Goal: Use online tool/utility: Utilize a website feature to perform a specific function

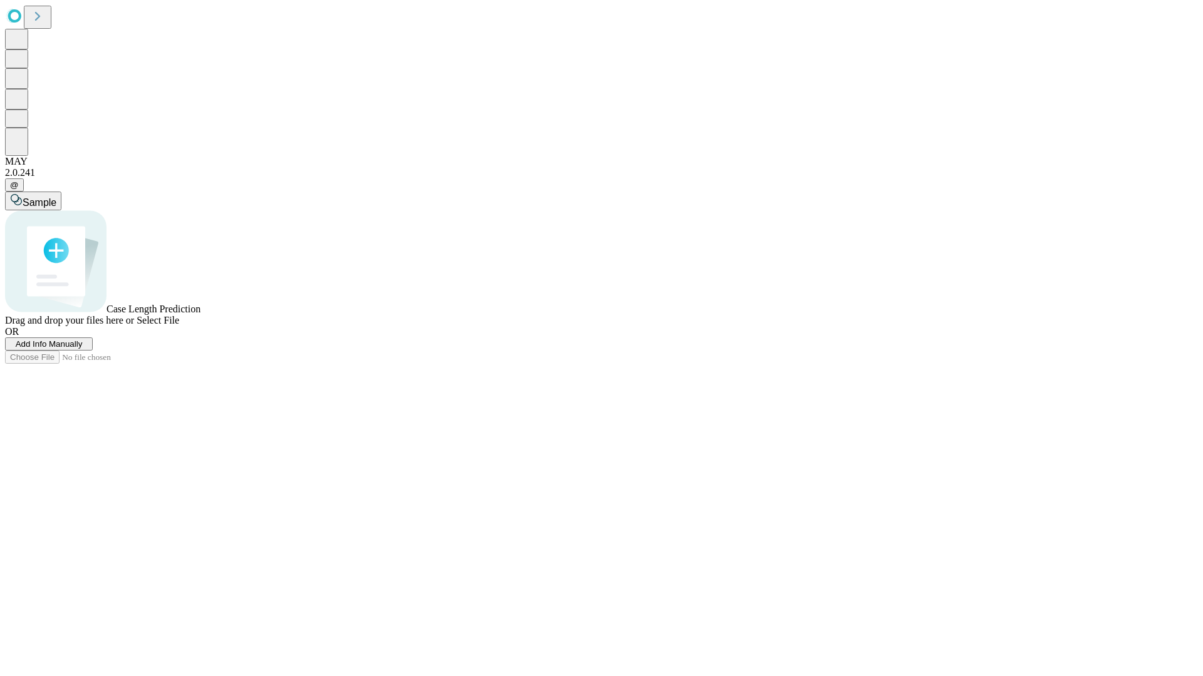
click at [83, 349] on span "Add Info Manually" at bounding box center [49, 343] width 67 height 9
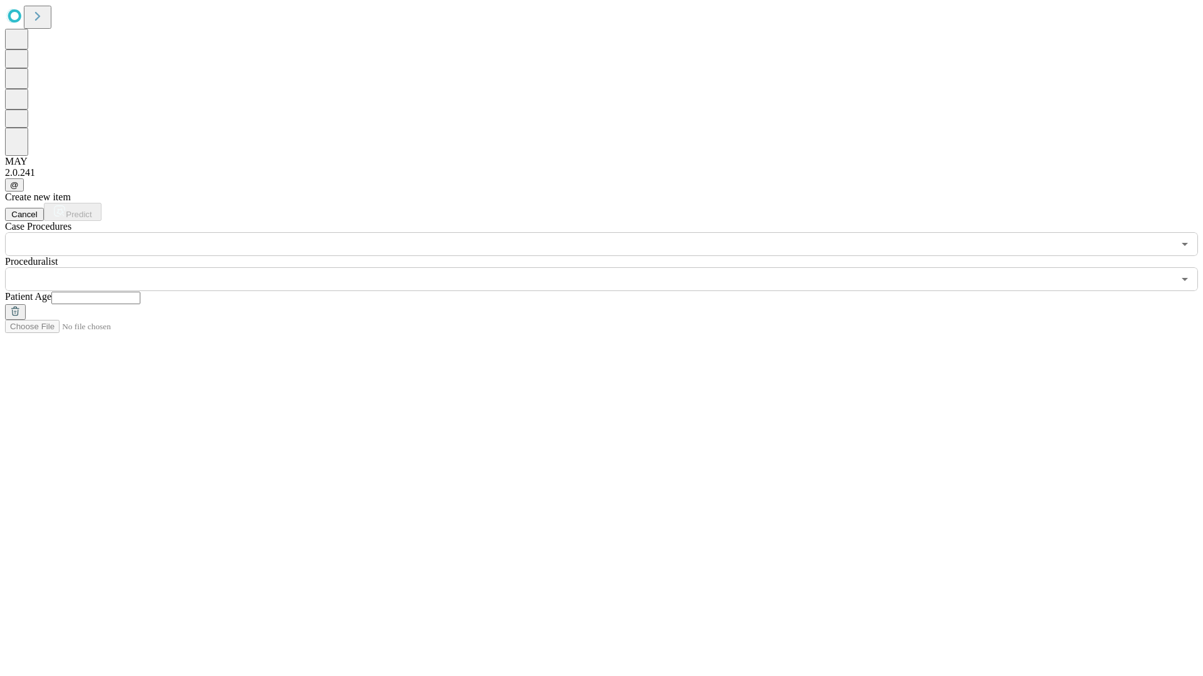
click at [140, 292] on input "text" at bounding box center [95, 298] width 89 height 13
type input "**"
click at [610, 267] on input "text" at bounding box center [589, 279] width 1168 height 24
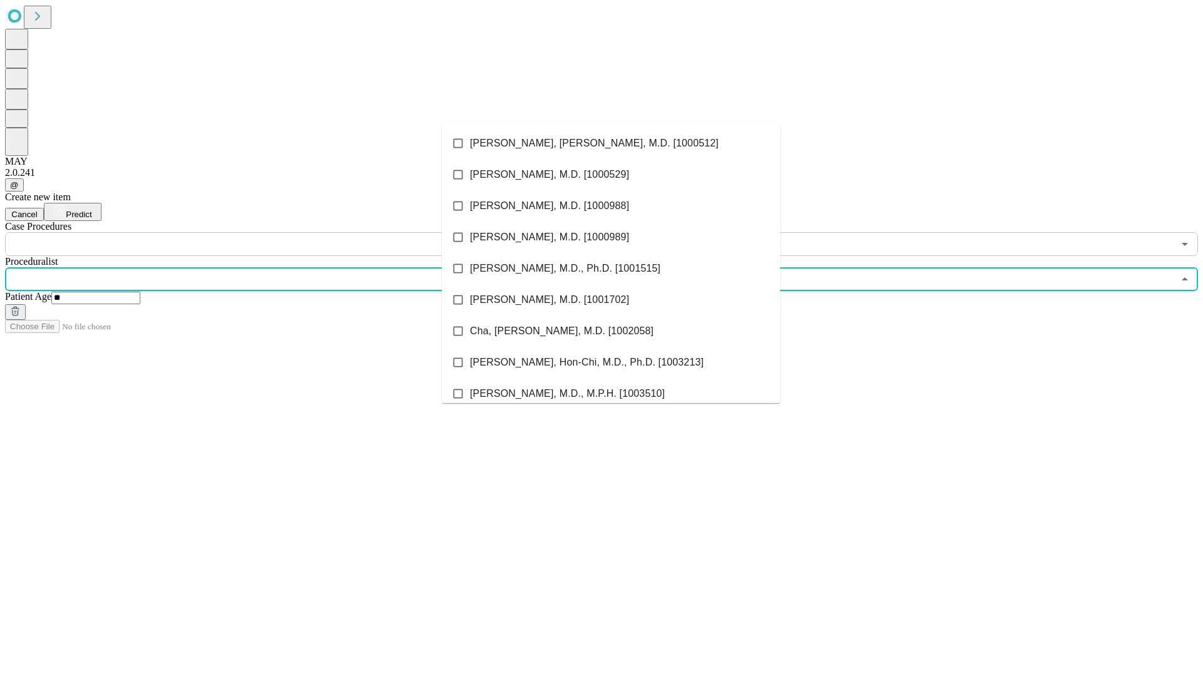
click at [611, 143] on li "[PERSON_NAME], [PERSON_NAME], M.D. [1000512]" at bounding box center [611, 143] width 338 height 31
click at [263, 232] on input "text" at bounding box center [589, 244] width 1168 height 24
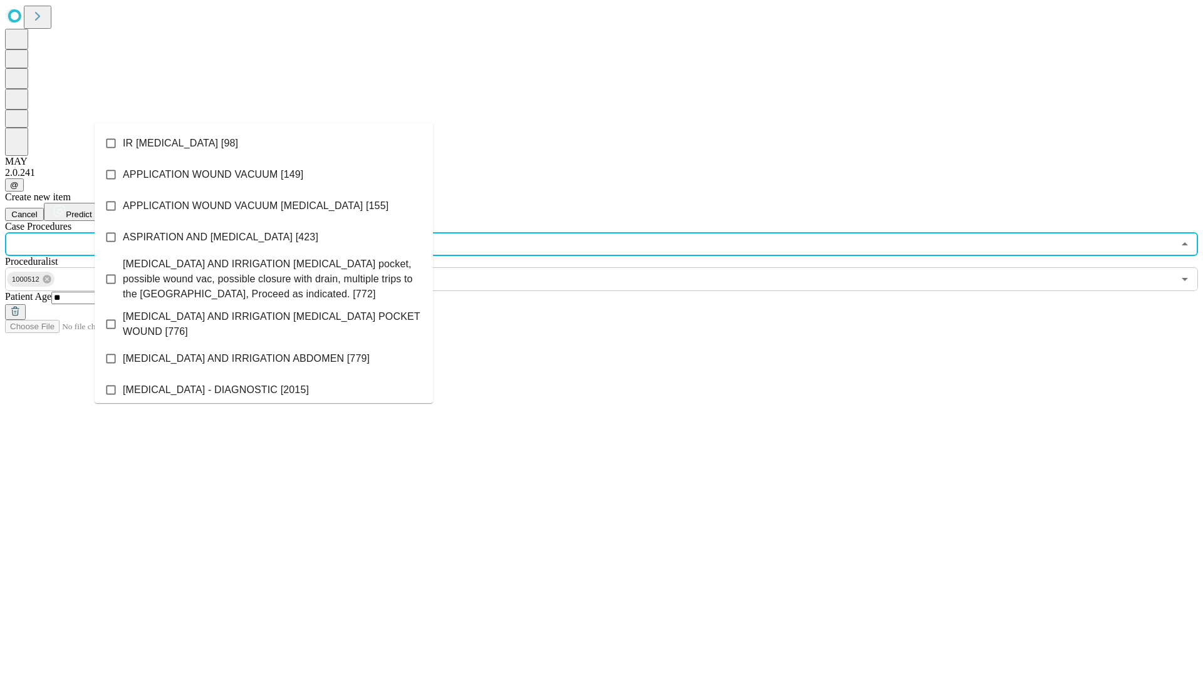
click at [264, 143] on li "IR [MEDICAL_DATA] [98]" at bounding box center [264, 143] width 338 height 31
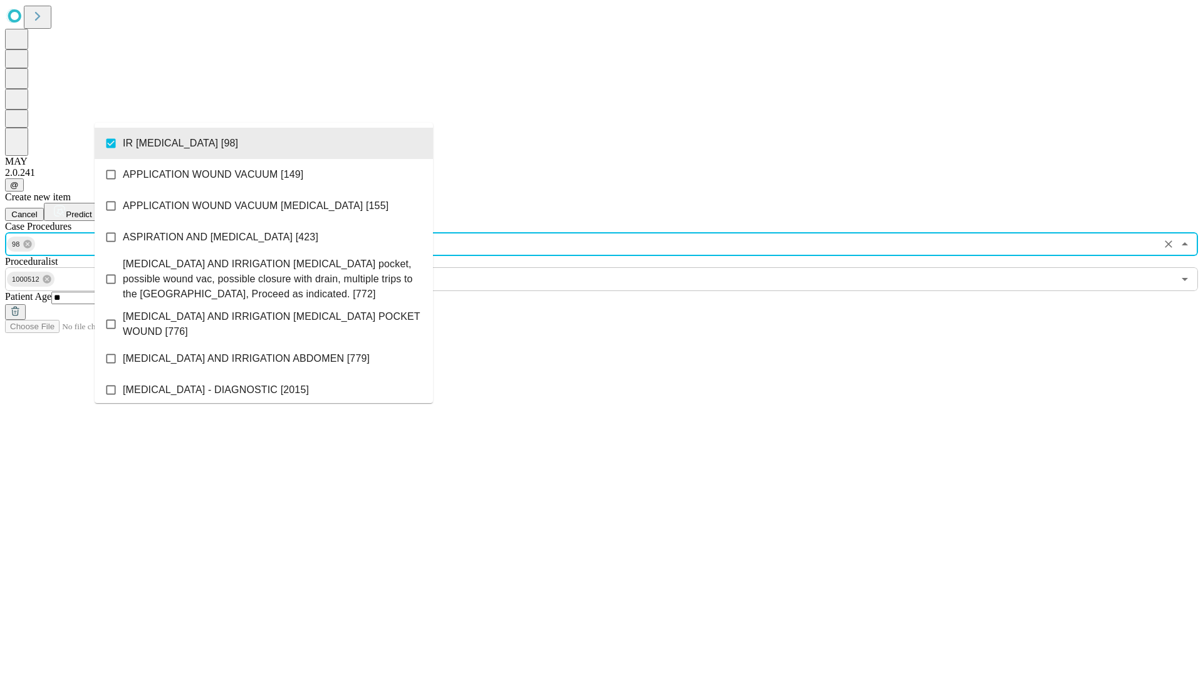
click at [91, 210] on span "Predict" at bounding box center [79, 214] width 26 height 9
